Goal: Transaction & Acquisition: Purchase product/service

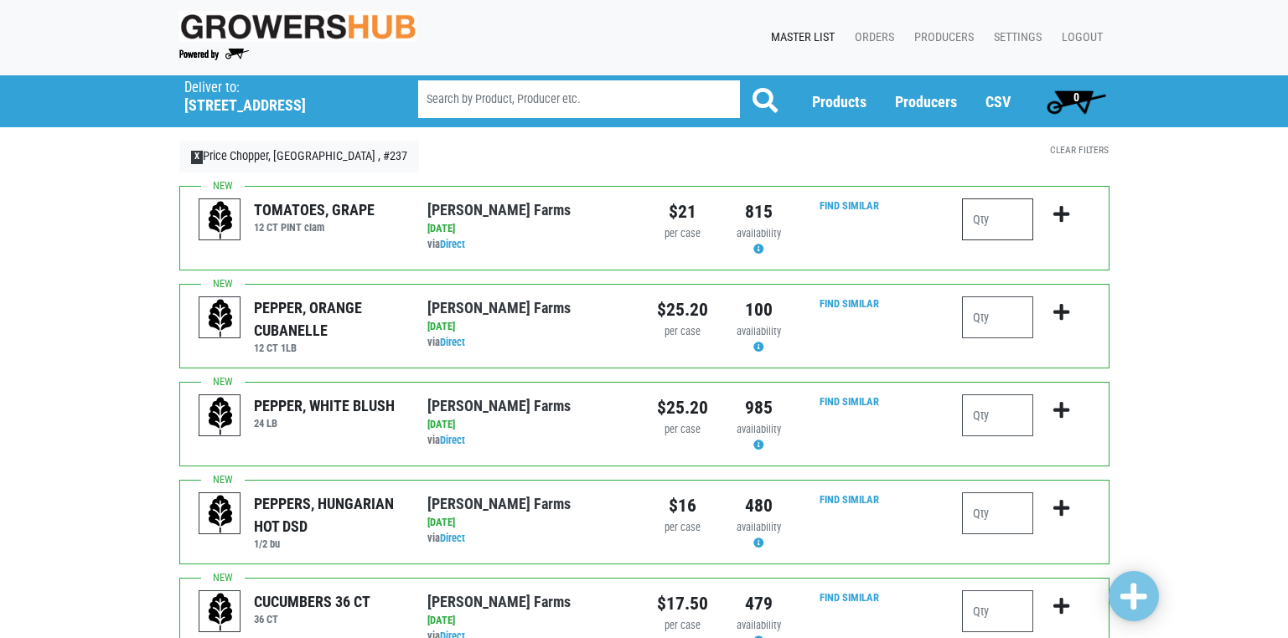
click at [981, 217] on input "number" at bounding box center [997, 220] width 71 height 42
type input "1"
click at [987, 516] on input "number" at bounding box center [997, 514] width 71 height 42
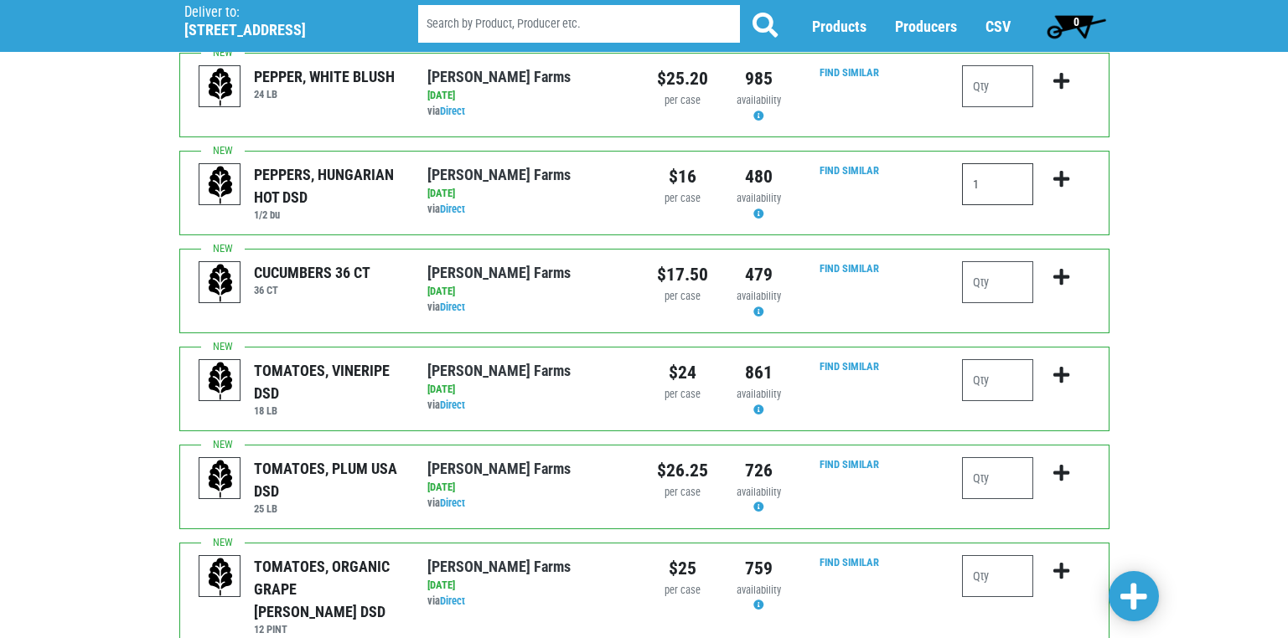
scroll to position [335, 0]
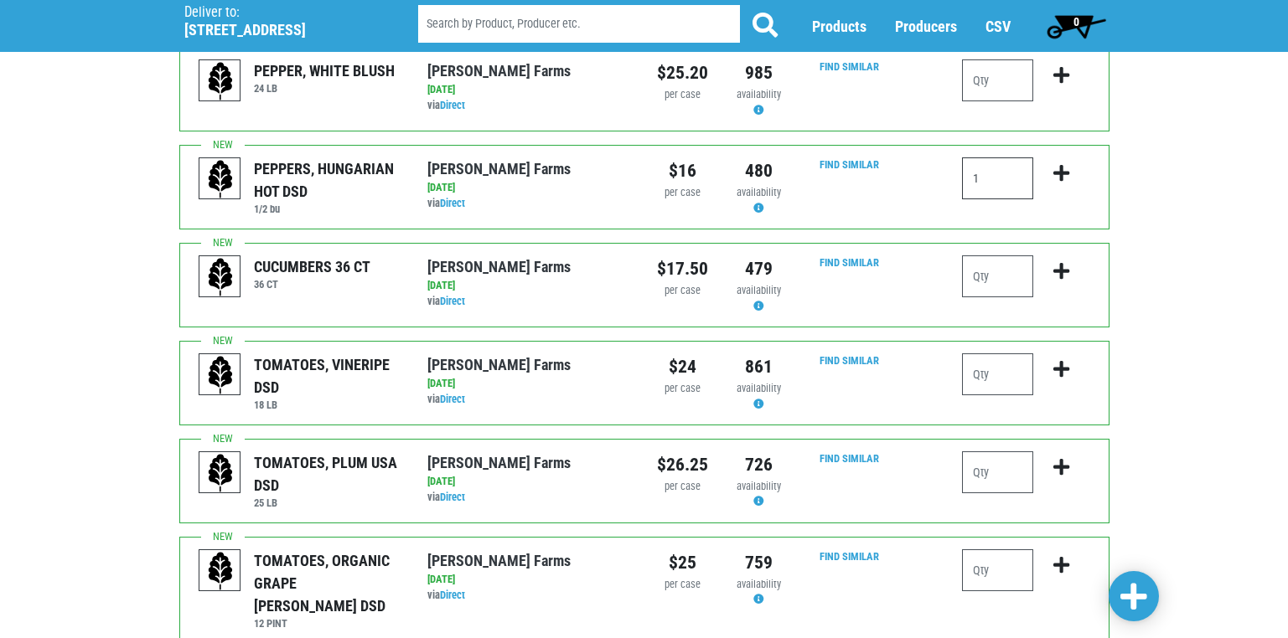
type input "1"
click at [984, 375] on input "number" at bounding box center [997, 375] width 71 height 42
type input "1"
click at [982, 481] on input "number" at bounding box center [997, 473] width 71 height 42
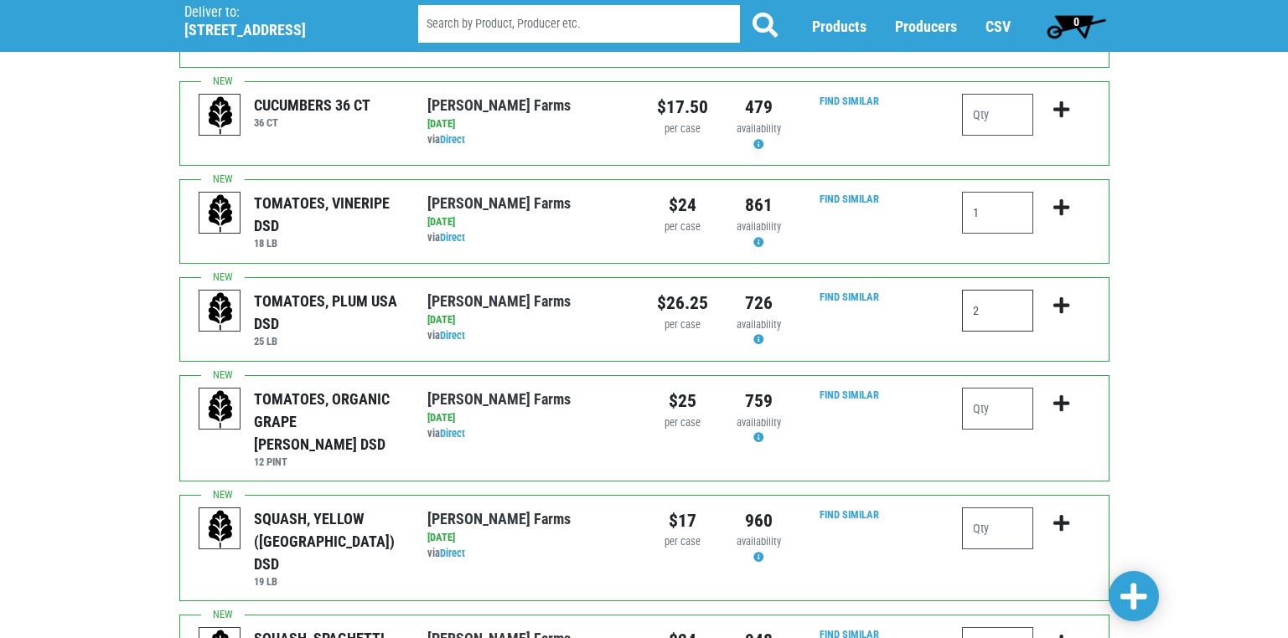
scroll to position [503, 0]
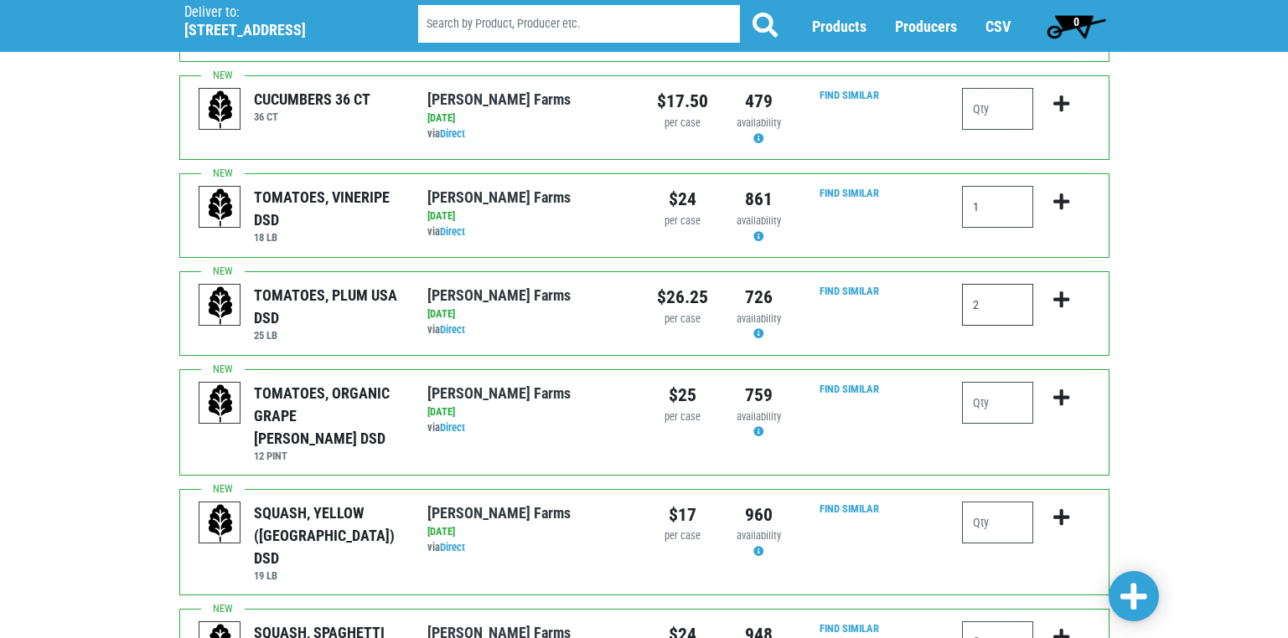
type input "2"
click at [978, 404] on input "number" at bounding box center [997, 403] width 71 height 42
type input "1"
click at [980, 504] on input "number" at bounding box center [997, 523] width 71 height 42
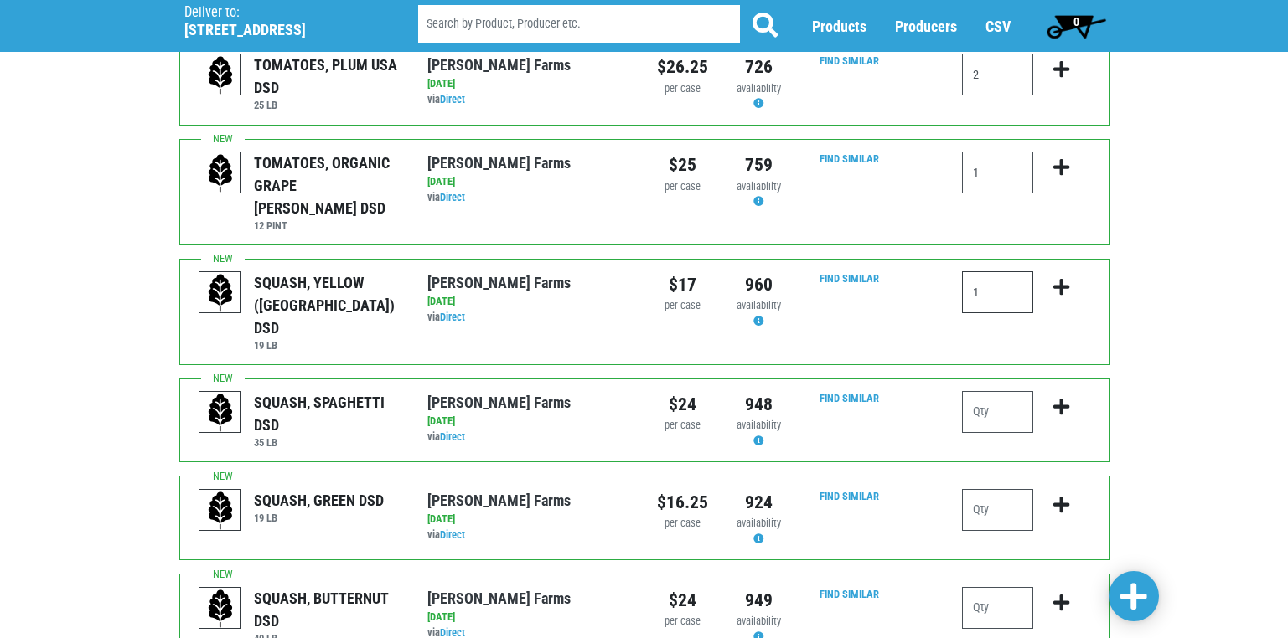
scroll to position [754, 0]
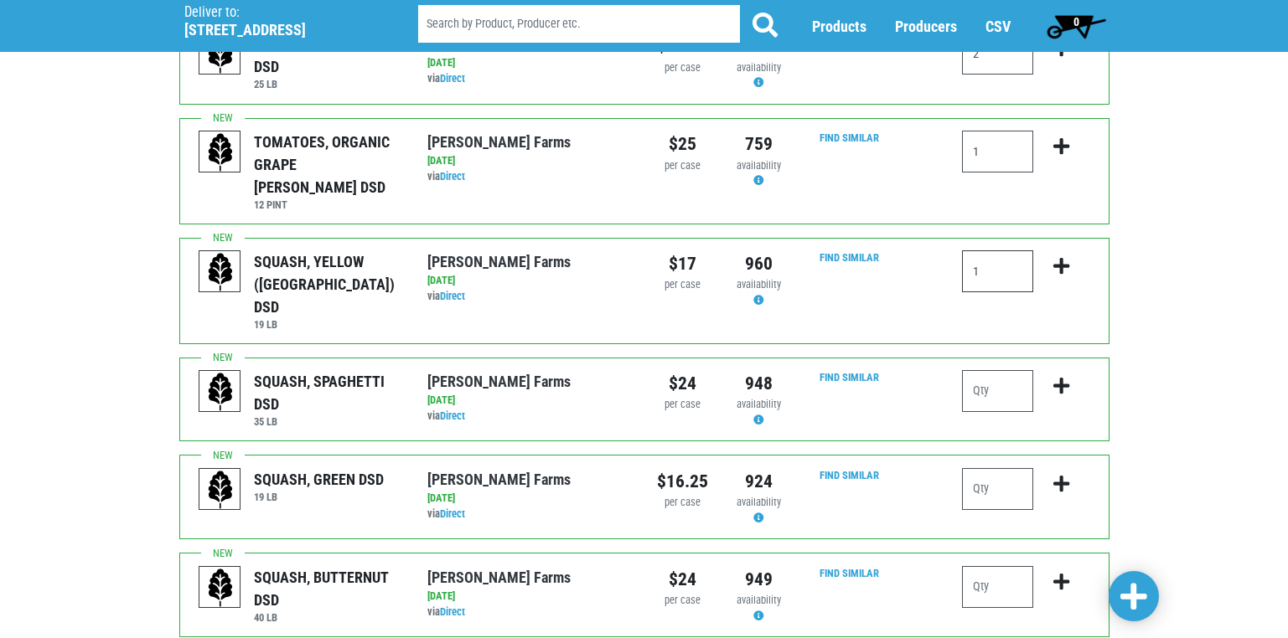
type input "1"
click at [983, 370] on input "number" at bounding box center [997, 391] width 71 height 42
type input "1"
click at [982, 468] on input "number" at bounding box center [997, 489] width 71 height 42
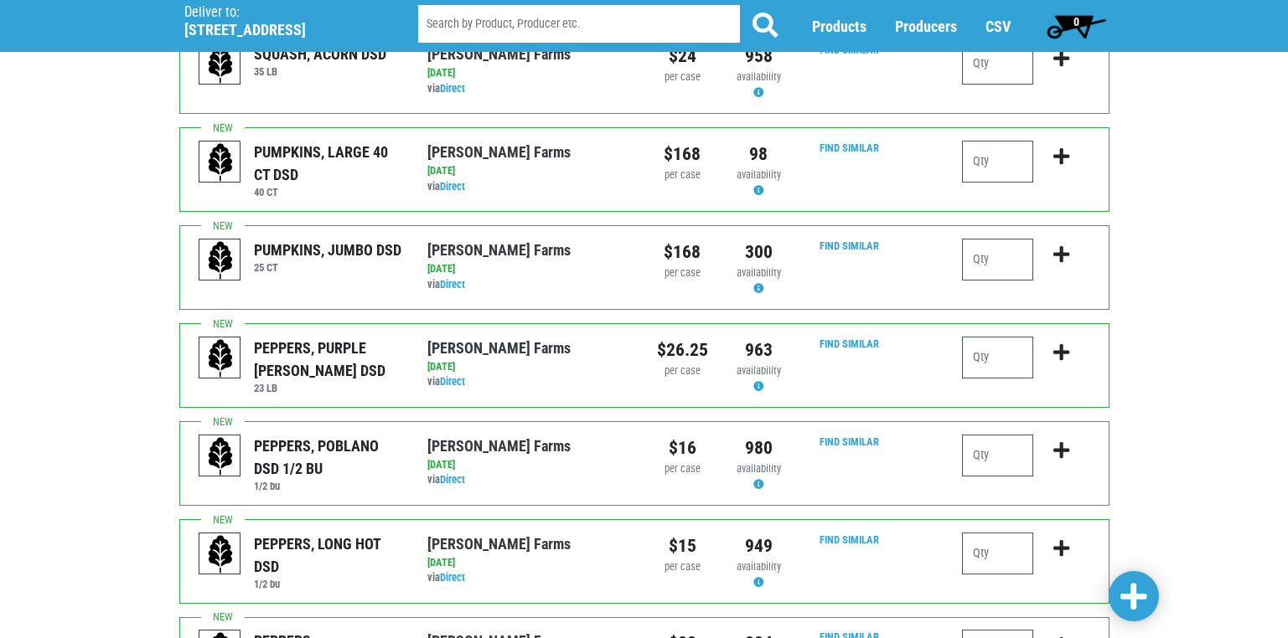
scroll to position [1508, 0]
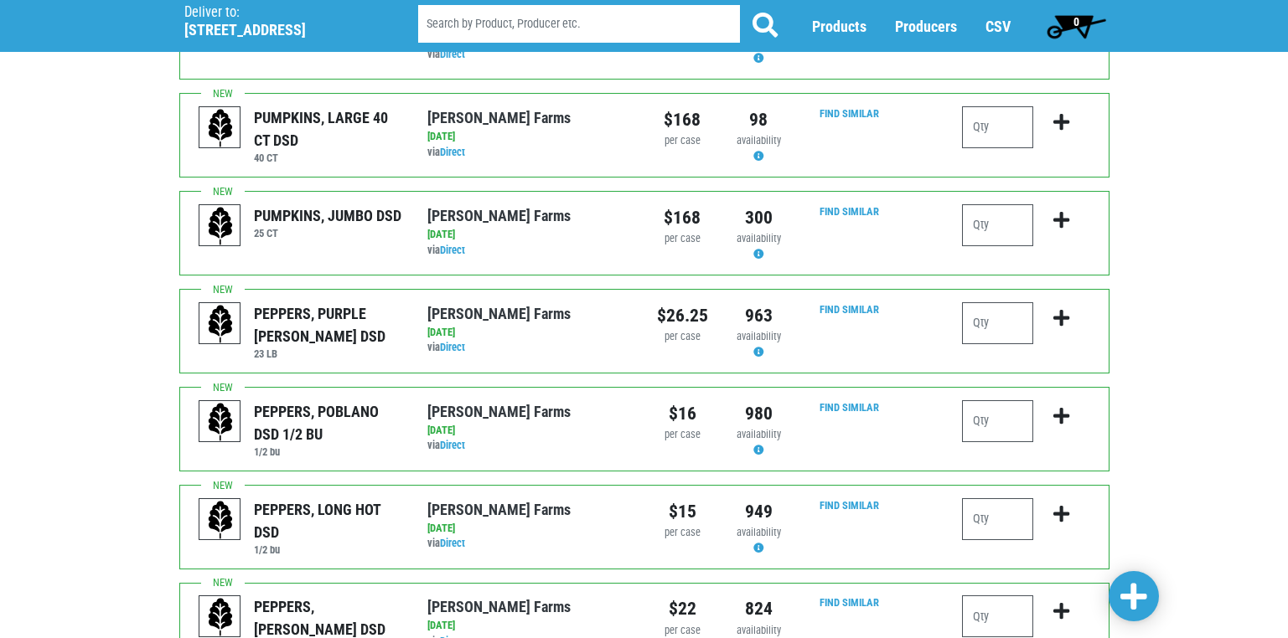
type input "2"
click at [983, 499] on input "number" at bounding box center [997, 520] width 71 height 42
type input "1"
click at [983, 596] on input "number" at bounding box center [997, 617] width 71 height 42
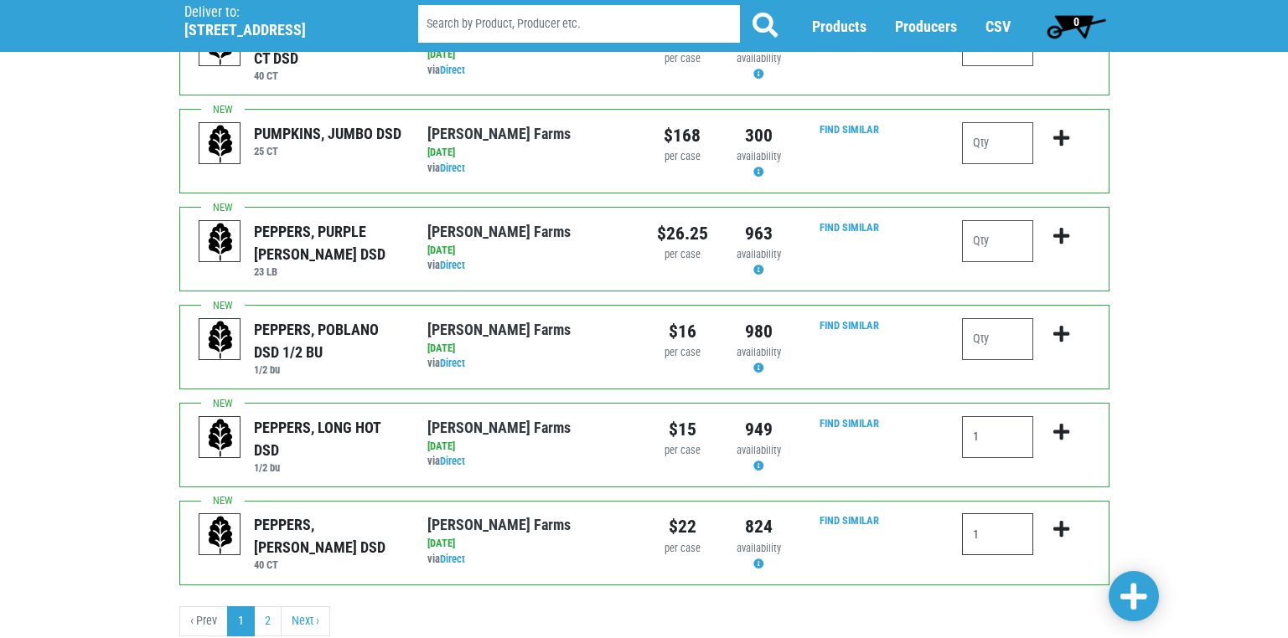
scroll to position [1600, 0]
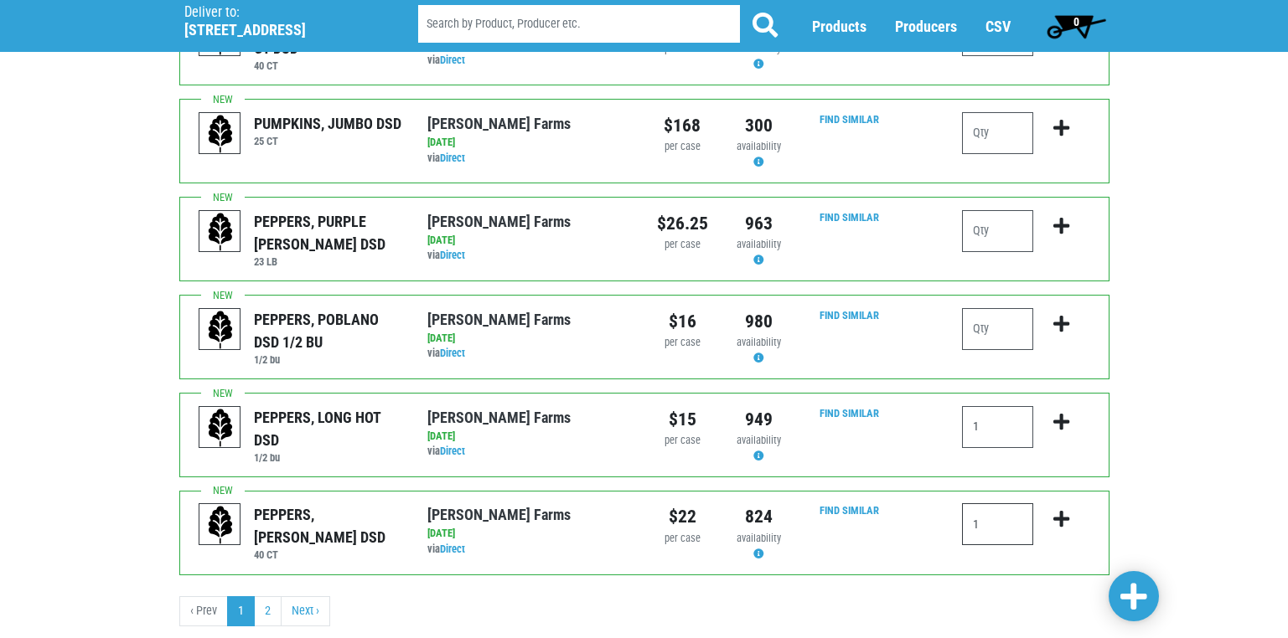
type input "1"
click at [1139, 593] on span at bounding box center [1133, 597] width 27 height 30
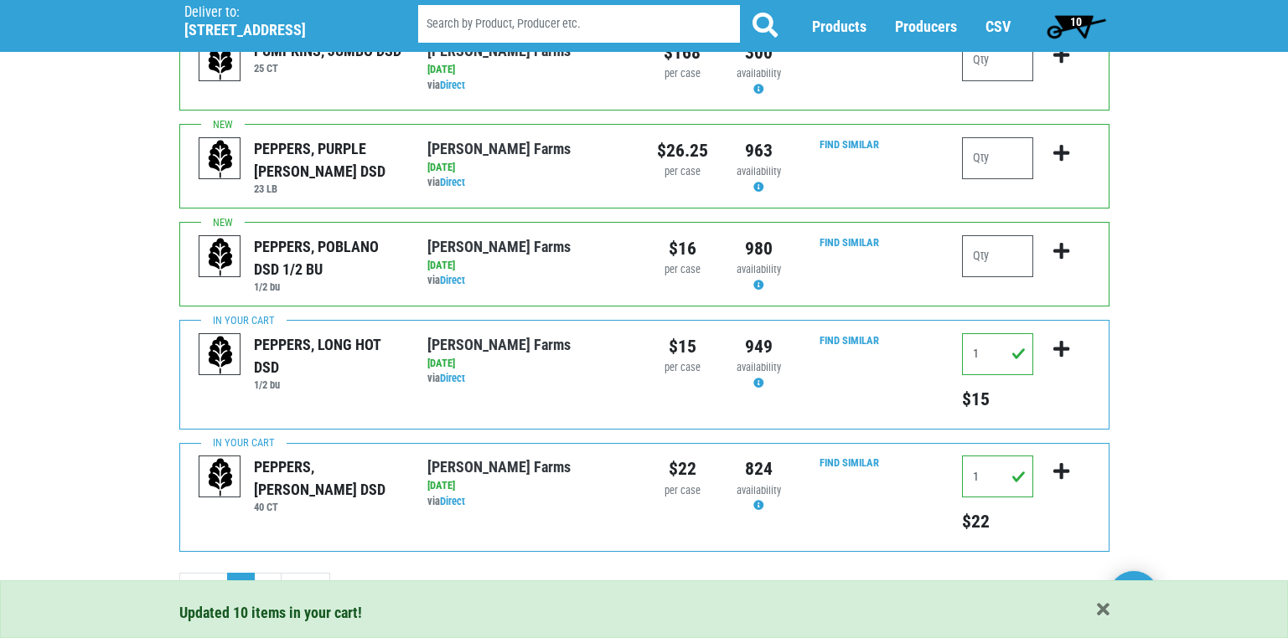
scroll to position [1849, 0]
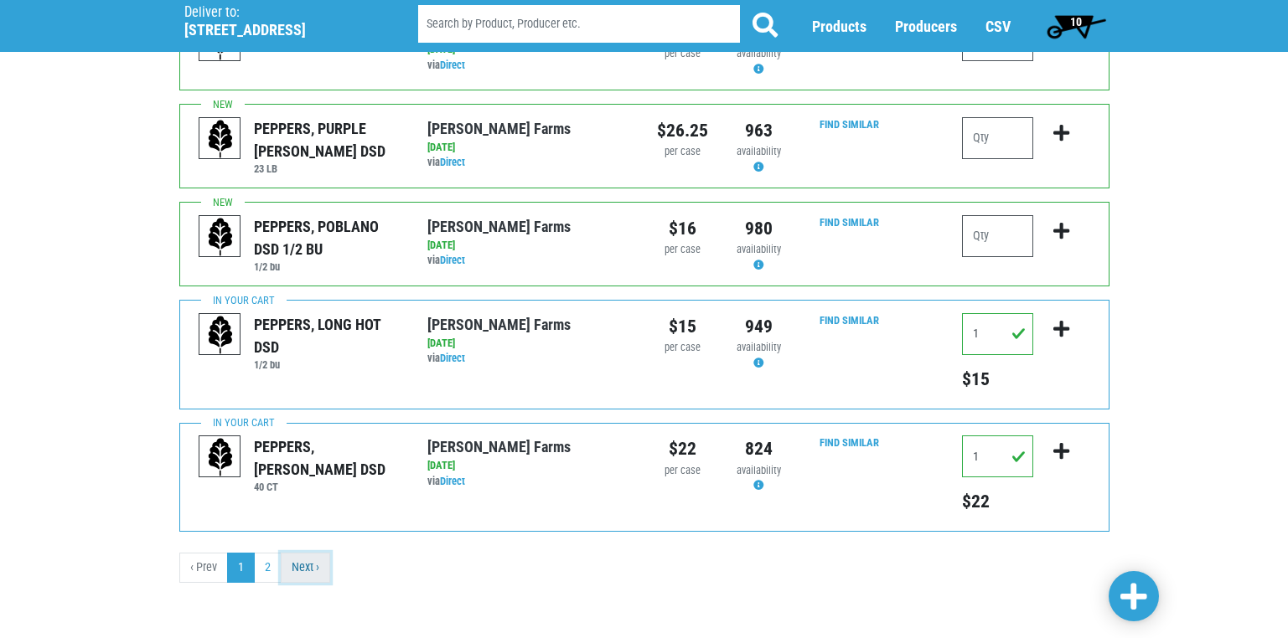
click at [297, 564] on link "Next ›" at bounding box center [305, 568] width 49 height 30
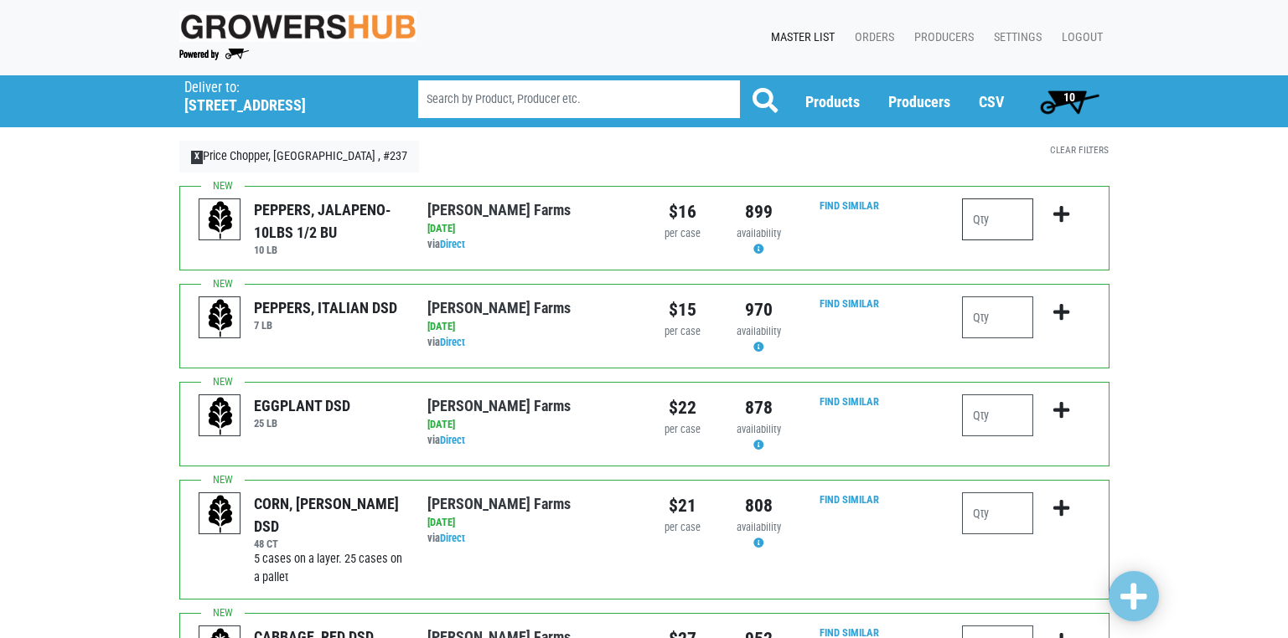
click at [978, 218] on input "number" at bounding box center [997, 220] width 71 height 42
type input "1"
click at [979, 321] on input "number" at bounding box center [997, 318] width 71 height 42
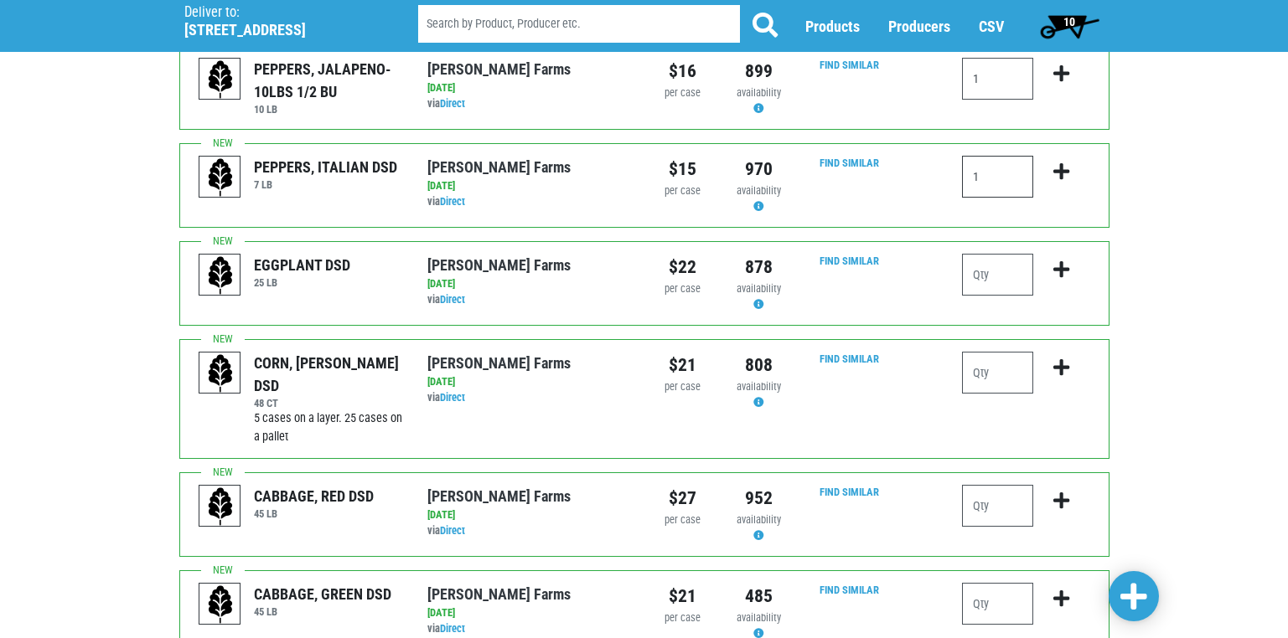
scroll to position [168, 0]
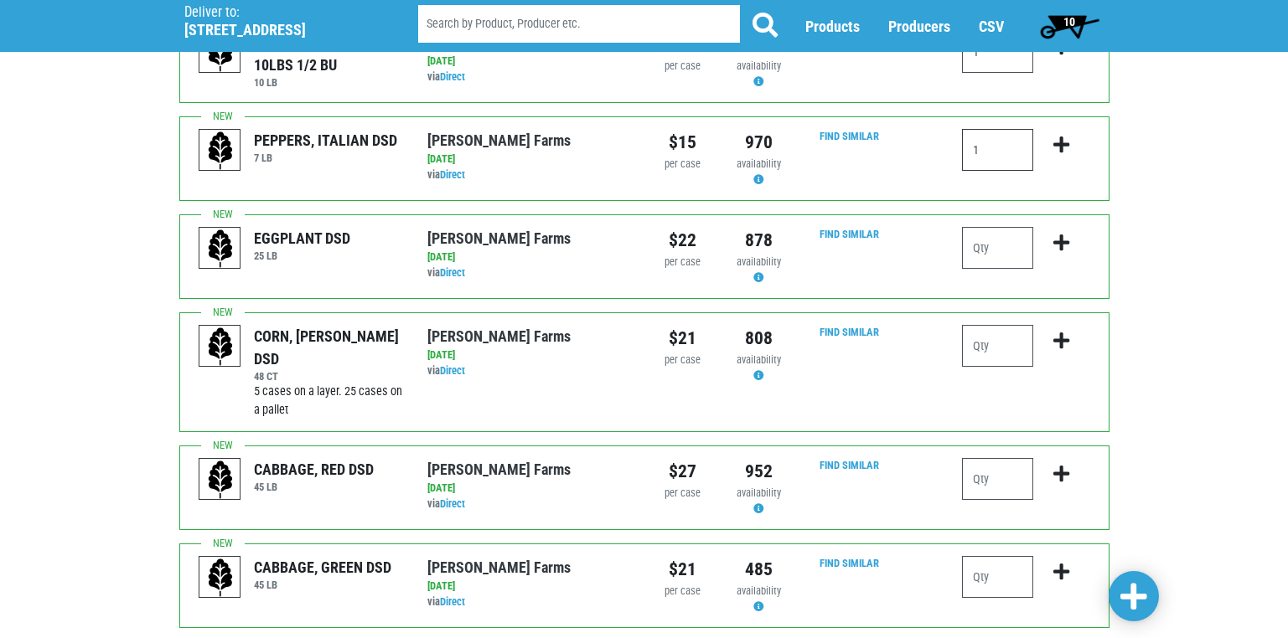
type input "1"
click at [977, 349] on input "number" at bounding box center [997, 346] width 71 height 42
type input "6"
click at [985, 482] on input "number" at bounding box center [997, 479] width 71 height 42
click at [977, 583] on input "number" at bounding box center [997, 577] width 71 height 42
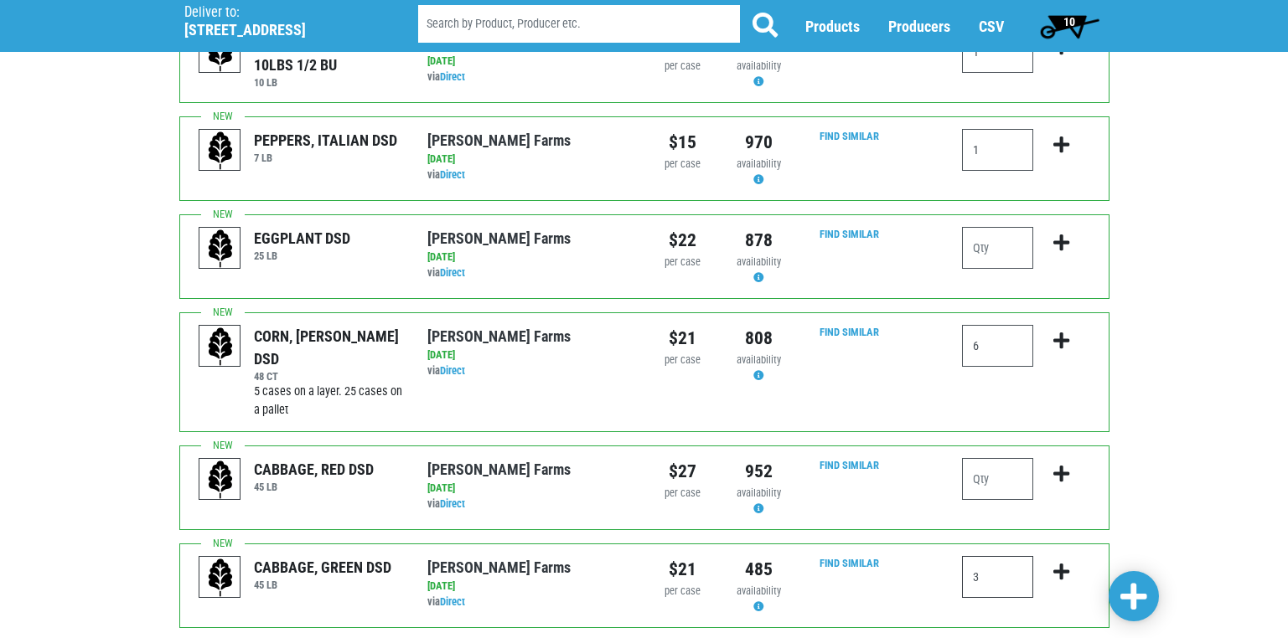
type input "3"
click at [1119, 588] on link at bounding box center [1133, 596] width 50 height 50
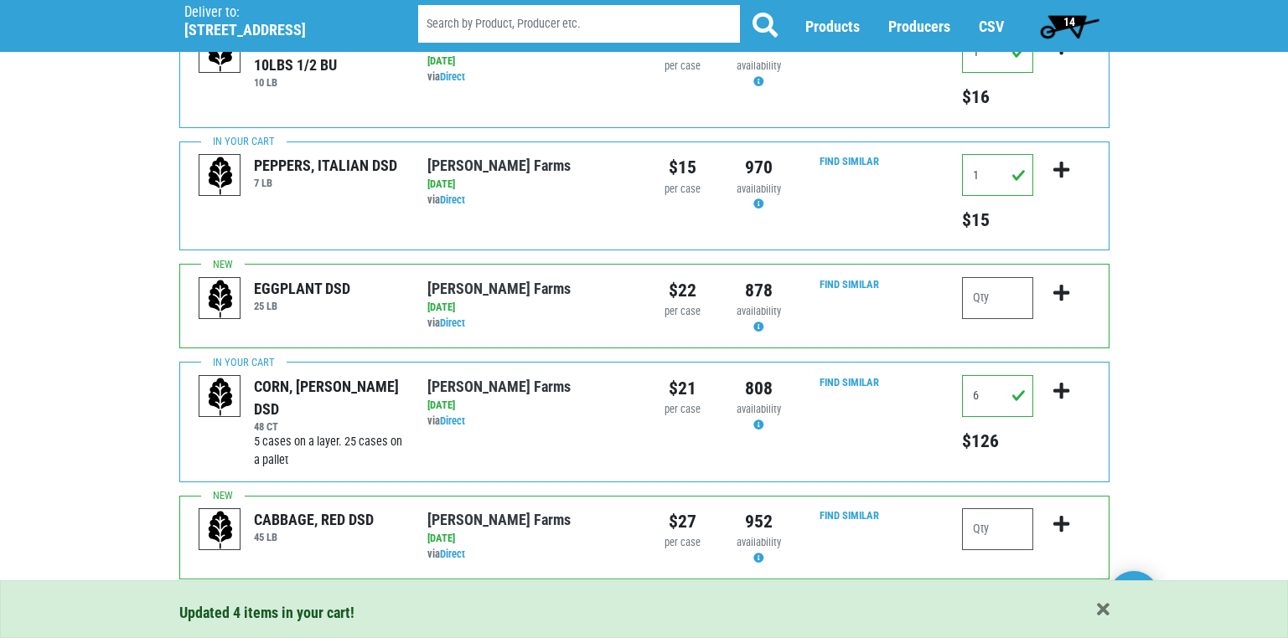
scroll to position [0, 0]
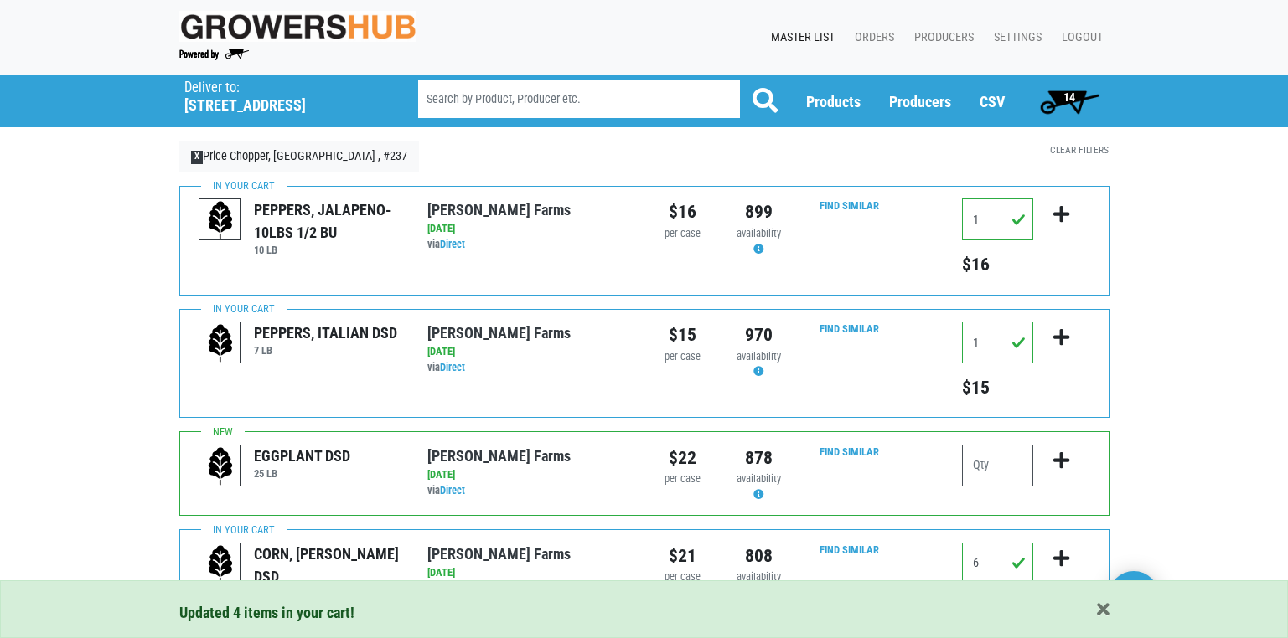
click at [1063, 94] on span "14" at bounding box center [1069, 96] width 12 height 13
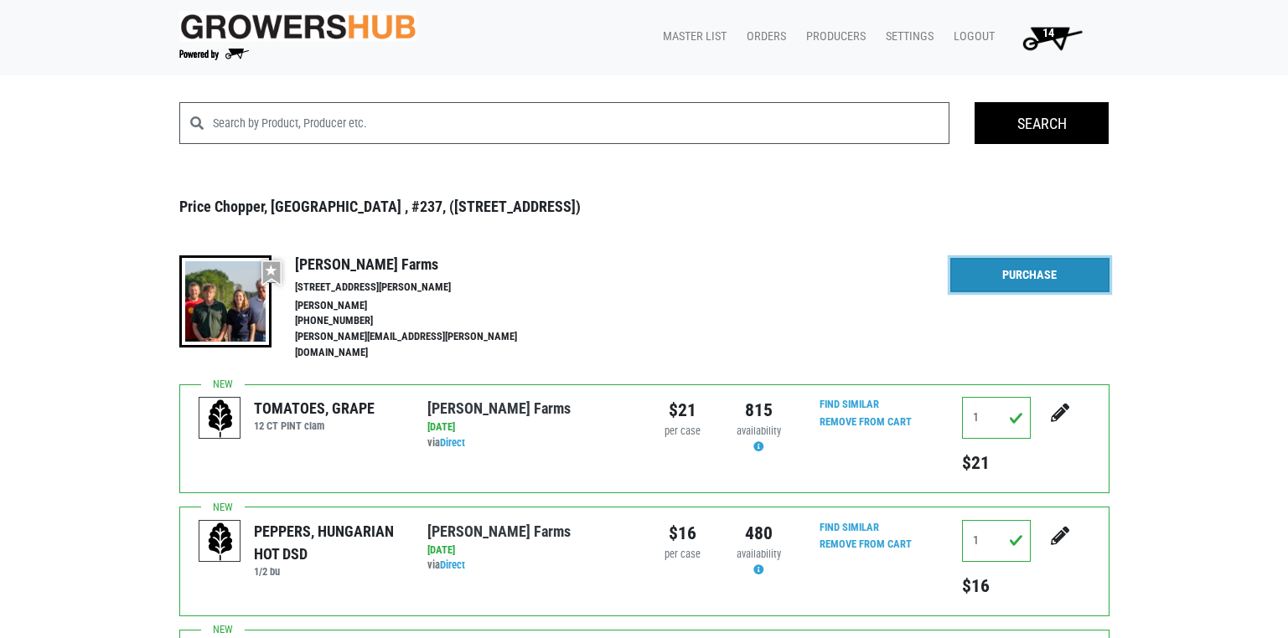
click at [1018, 275] on link "Purchase" at bounding box center [1029, 275] width 159 height 35
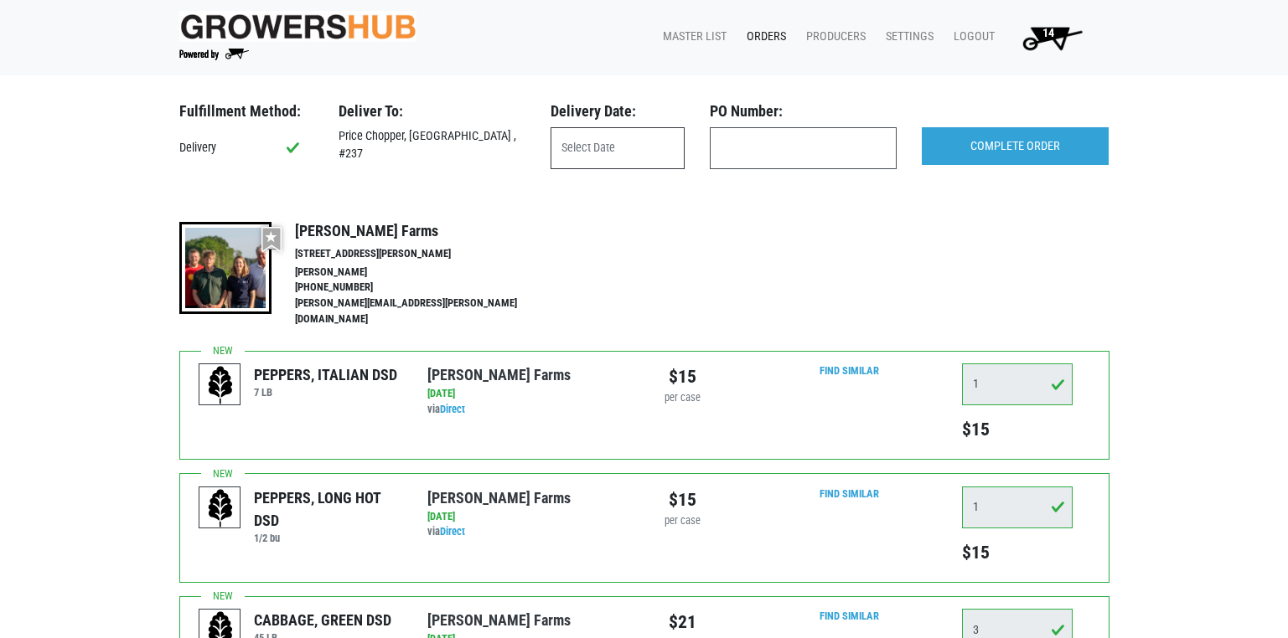
click at [623, 147] on input "text" at bounding box center [617, 148] width 134 height 42
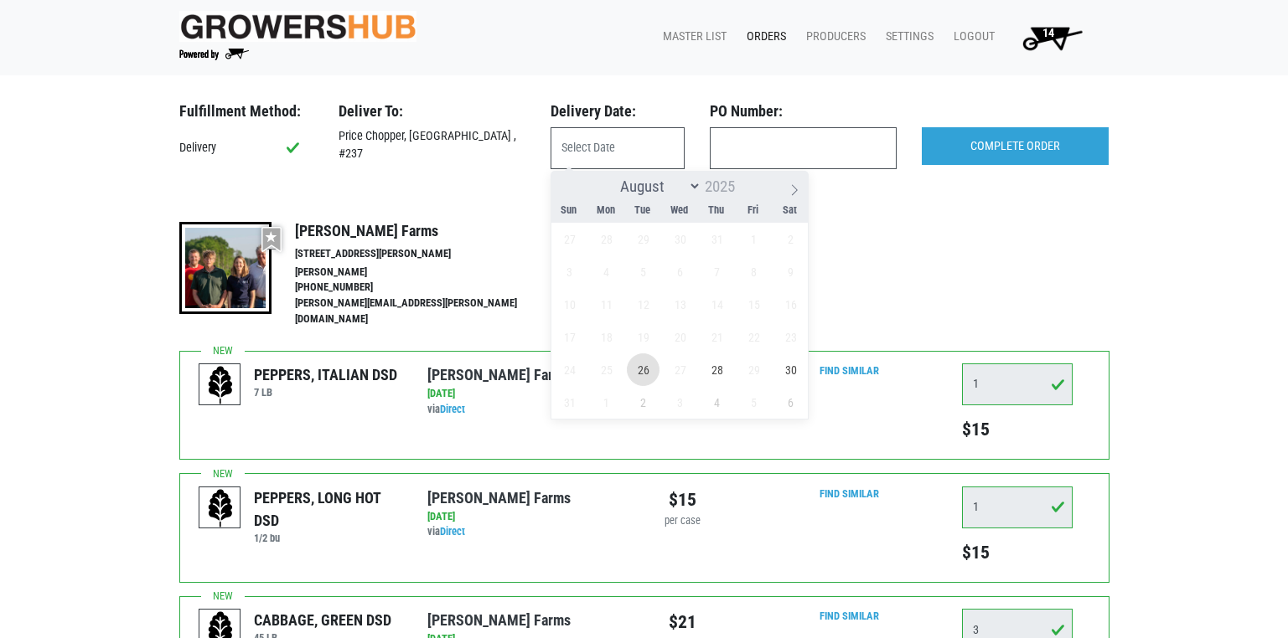
click at [646, 379] on span "26" at bounding box center [643, 370] width 33 height 33
type input "[DATE]"
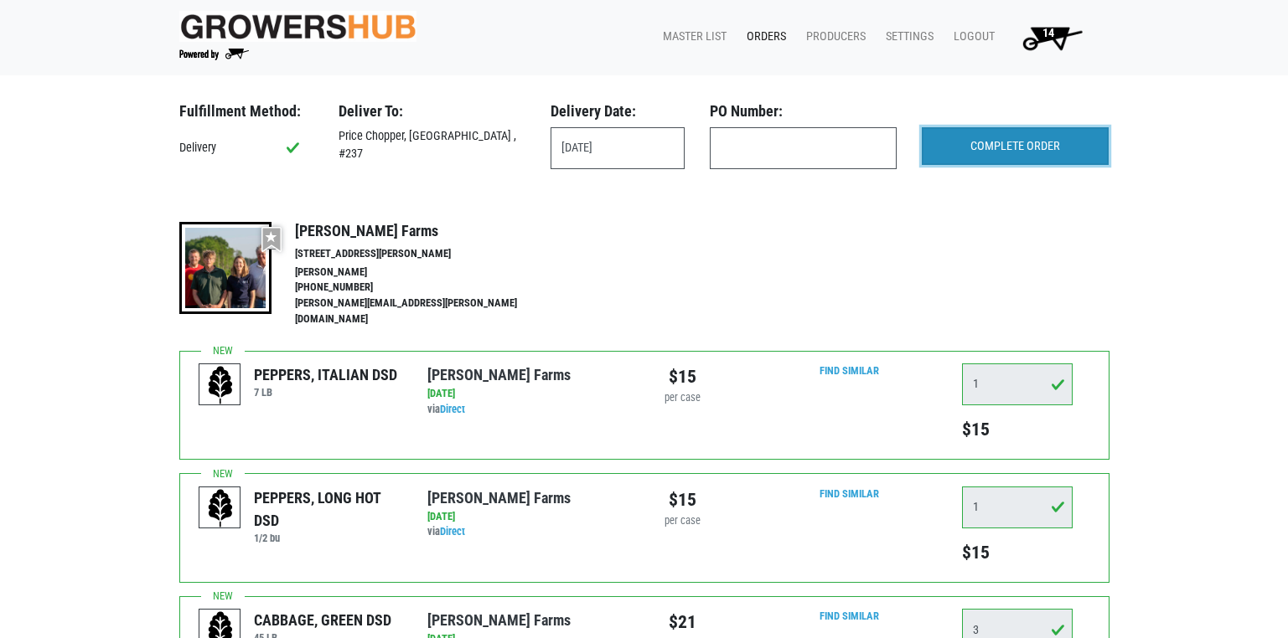
click at [1013, 142] on input "COMPLETE ORDER" at bounding box center [1015, 146] width 187 height 39
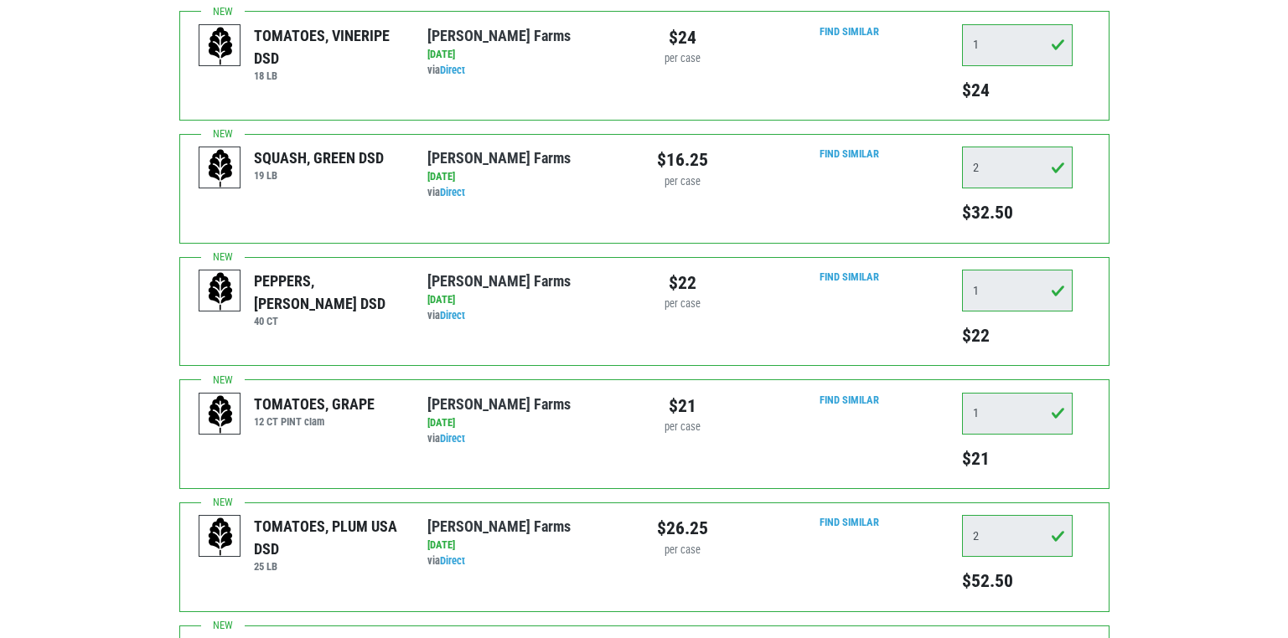
scroll to position [838, 0]
